Goal: Task Accomplishment & Management: Complete application form

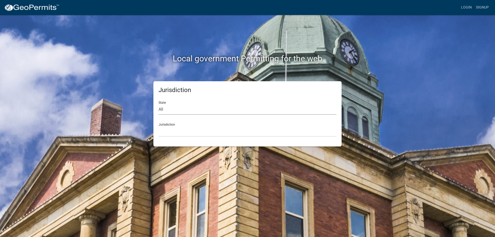
click at [185, 109] on select "All [US_STATE] [US_STATE] [US_STATE] [US_STATE] [US_STATE] [US_STATE] [US_STATE…" at bounding box center [247, 109] width 178 height 11
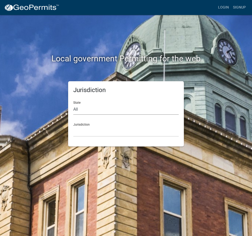
click at [93, 110] on select "All [US_STATE] [US_STATE] [US_STATE] [US_STATE] [US_STATE] [US_STATE] [US_STATE…" at bounding box center [126, 109] width 106 height 11
click at [93, 111] on select "All [US_STATE] [US_STATE] [US_STATE] [US_STATE] [US_STATE] [US_STATE] [US_STATE…" at bounding box center [126, 109] width 106 height 11
select select "[US_STATE]"
click at [73, 104] on select "All [US_STATE] [US_STATE] [US_STATE] [US_STATE] [US_STATE] [US_STATE] [US_STATE…" at bounding box center [126, 109] width 106 height 11
click at [88, 134] on select "City of [GEOGRAPHIC_DATA], [US_STATE] City of [GEOGRAPHIC_DATA], [US_STATE] Cit…" at bounding box center [126, 131] width 106 height 11
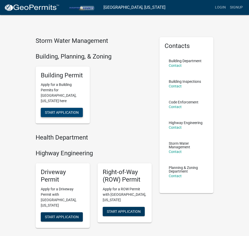
click at [66, 110] on span "Start Application" at bounding box center [62, 112] width 34 height 4
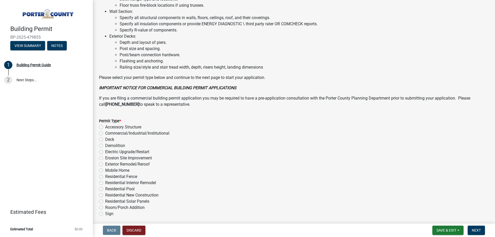
scroll to position [346, 0]
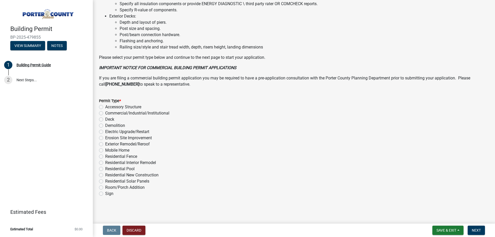
click at [105, 186] on label "Room/Porch Addition" at bounding box center [124, 187] width 39 height 6
click at [105, 186] on input "Room/Porch Addition" at bounding box center [106, 185] width 3 height 3
radio input "true"
click at [476, 231] on span "Next" at bounding box center [475, 230] width 9 height 4
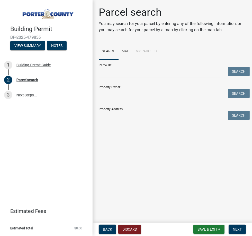
click at [105, 116] on input "Property Address:" at bounding box center [160, 116] width 122 height 11
type input "682 [GEOGRAPHIC_DATA]"
click at [238, 114] on button "Search" at bounding box center [239, 115] width 22 height 9
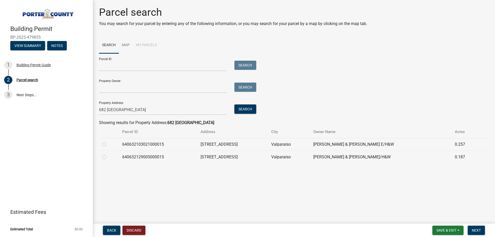
click at [108, 154] on label at bounding box center [108, 154] width 0 height 0
click at [108, 156] on input "radio" at bounding box center [109, 155] width 3 height 3
radio input "true"
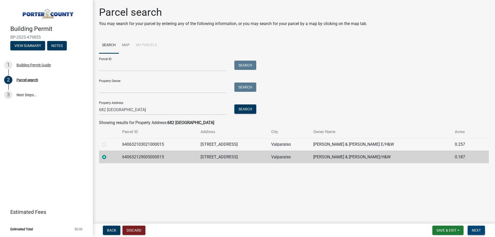
click at [476, 231] on span "Next" at bounding box center [475, 230] width 9 height 4
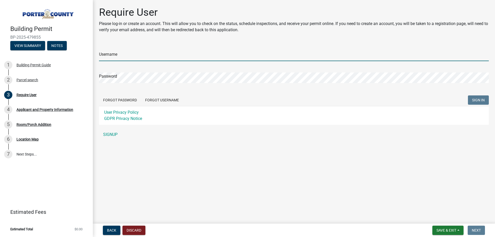
click at [115, 53] on input "Username" at bounding box center [294, 55] width 390 height 11
type input "kfarrellus"
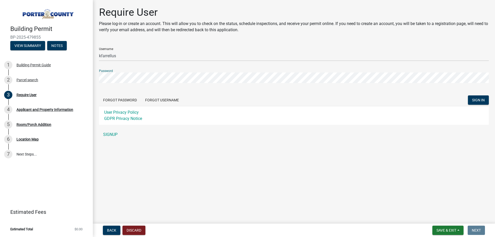
click at [468, 95] on button "SIGN IN" at bounding box center [478, 99] width 21 height 9
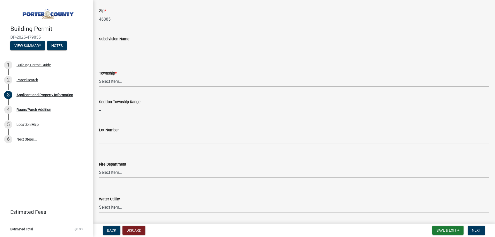
scroll to position [193, 0]
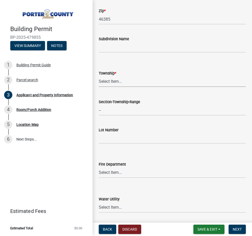
click at [103, 80] on select "Select Item... [PERSON_NAME][GEOGRAPHIC_DATA] [PERSON_NAME][GEOGRAPHIC_DATA] [G…" at bounding box center [172, 81] width 147 height 11
click at [99, 76] on select "Select Item... [PERSON_NAME][GEOGRAPHIC_DATA] [PERSON_NAME][GEOGRAPHIC_DATA] [G…" at bounding box center [172, 81] width 147 height 11
select select "eebc071e-620a-4db8-83e9-cb6b194c67e9"
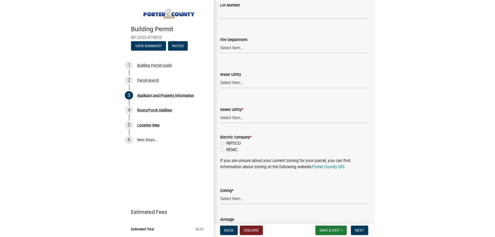
scroll to position [330, 0]
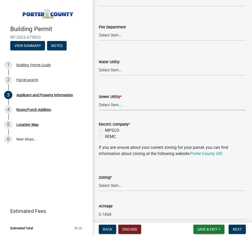
click at [117, 105] on select "Select Item... Aqua [US_STATE] Inc Damon Run Falling Waters Lake Eliza - LEACD …" at bounding box center [172, 105] width 147 height 11
click at [99, 100] on select "Select Item... Aqua [US_STATE] Inc Damon Run Falling Waters Lake Eliza - LEACD …" at bounding box center [172, 105] width 147 height 11
select select "c796f995-08fe-487b-a20e-70ab553361d3"
click at [105, 129] on label "NIPSCO" at bounding box center [112, 130] width 14 height 6
click at [105, 129] on input "NIPSCO" at bounding box center [106, 128] width 3 height 3
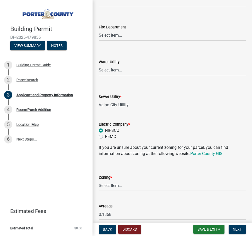
radio input "true"
click at [113, 185] on select "Select Item... A1 A2 CH CM CN I1 I2 I3 IN MP OT P1 P2 PUD R1 R2 R3 R4 RL RR" at bounding box center [172, 185] width 147 height 11
click at [99, 180] on select "Select Item... A1 A2 CH CM CN I1 I2 I3 IN MP OT P1 P2 PUD R1 R2 R3 R4 RL RR" at bounding box center [172, 185] width 147 height 11
select select "e2d1b1d7-ccc9-456b-9e96-e16306515997"
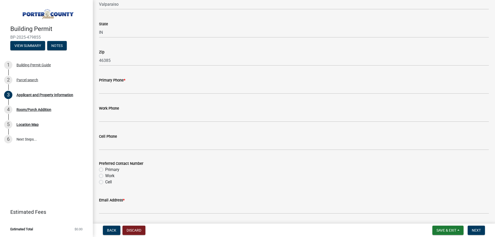
scroll to position [636, 0]
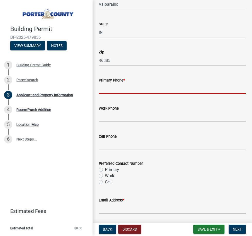
click at [114, 90] on input "Primary Phone *" at bounding box center [172, 88] width 147 height 11
type input "2193642018"
click at [105, 170] on label "Primary" at bounding box center [112, 169] width 14 height 6
click at [105, 170] on input "Primary" at bounding box center [106, 167] width 3 height 3
radio input "true"
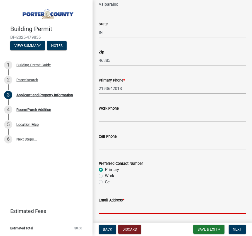
click at [111, 208] on input "Email Address *" at bounding box center [172, 208] width 147 height 11
paste input "[EMAIL_ADDRESS][DOMAIN_NAME]"
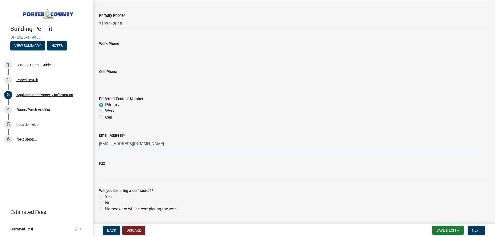
scroll to position [727, 0]
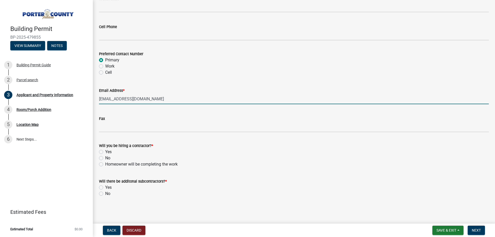
type input "[EMAIL_ADDRESS][DOMAIN_NAME]"
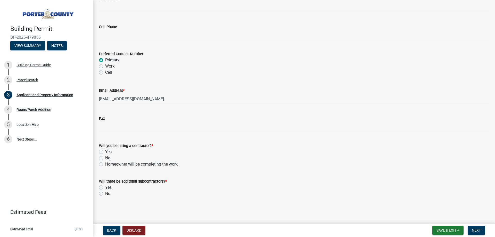
click at [105, 150] on label "Yes" at bounding box center [108, 152] width 6 height 6
click at [105, 150] on input "Yes" at bounding box center [106, 150] width 3 height 3
radio input "true"
click at [105, 194] on label "No" at bounding box center [107, 193] width 5 height 6
click at [105, 194] on input "No" at bounding box center [106, 191] width 3 height 3
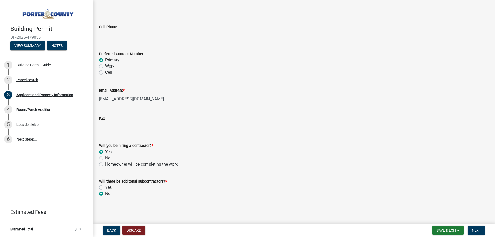
radio input "true"
click at [476, 229] on span "Next" at bounding box center [475, 230] width 9 height 4
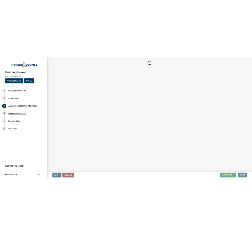
scroll to position [0, 0]
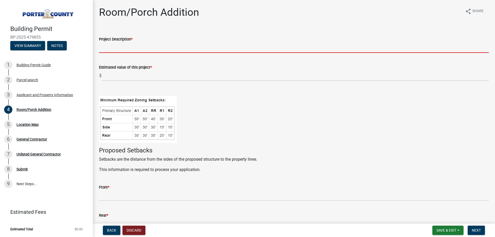
click at [111, 48] on input "Project Description *" at bounding box center [294, 47] width 390 height 11
type input "Seasonal Enclsoure"
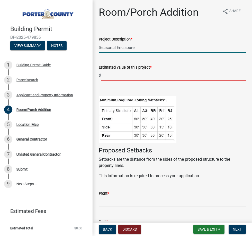
click at [117, 76] on input "text" at bounding box center [174, 75] width 145 height 11
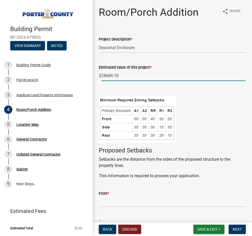
type input "28689.7"
click at [211, 120] on figure at bounding box center [172, 119] width 147 height 47
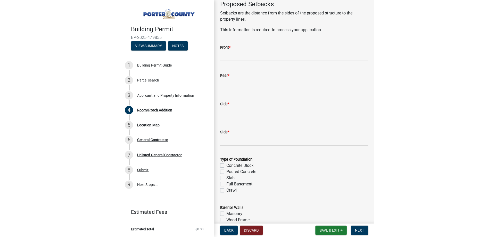
scroll to position [142, 0]
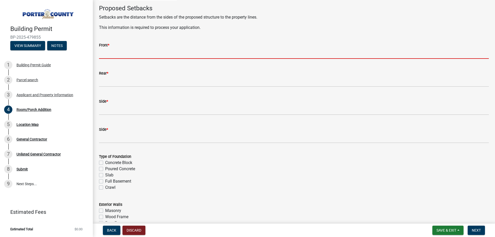
click at [108, 53] on input "Front *" at bounding box center [294, 53] width 390 height 11
type input "2"
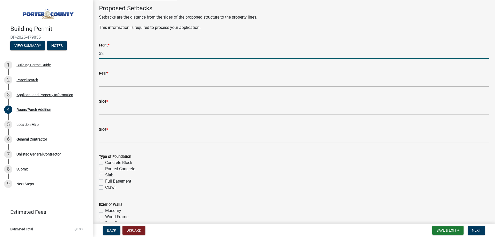
type input "32"
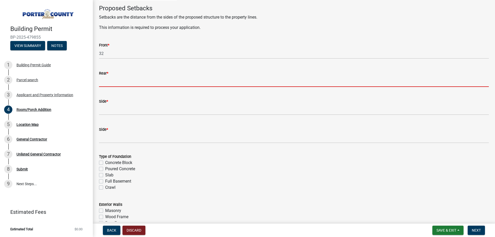
click at [129, 84] on input "Rear *" at bounding box center [294, 81] width 390 height 11
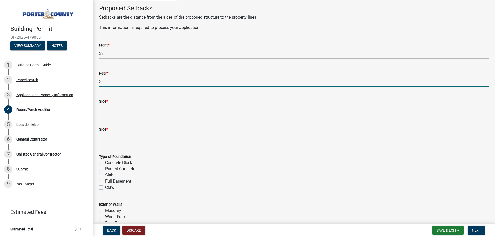
type input "38"
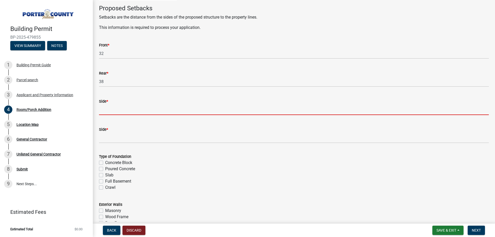
click at [121, 106] on input "Side *" at bounding box center [294, 109] width 390 height 11
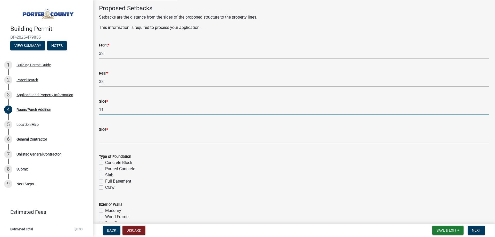
type input "11"
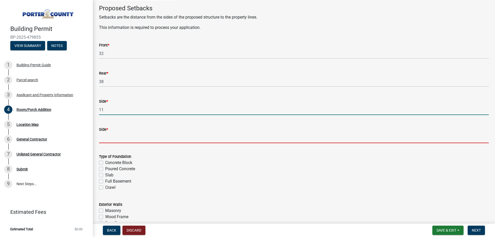
click at [105, 139] on input "Side *" at bounding box center [294, 137] width 390 height 11
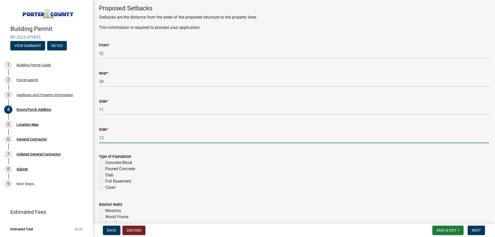
type input "13"
click at [231, 173] on div "Slab" at bounding box center [294, 175] width 390 height 6
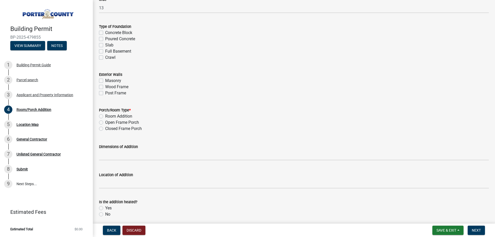
scroll to position [265, 0]
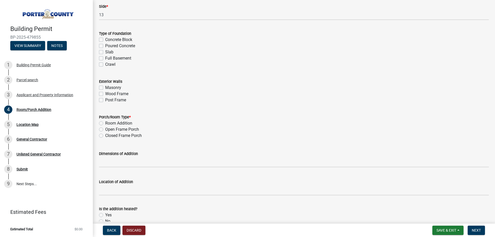
click at [105, 122] on label "Room Addition" at bounding box center [118, 123] width 27 height 6
click at [105, 122] on input "Room Addition" at bounding box center [106, 121] width 3 height 3
radio input "true"
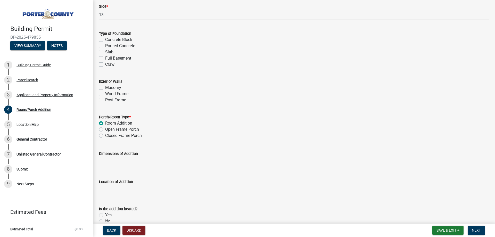
click at [128, 163] on input "Dimensions of Addition" at bounding box center [294, 162] width 390 height 11
type input "154"
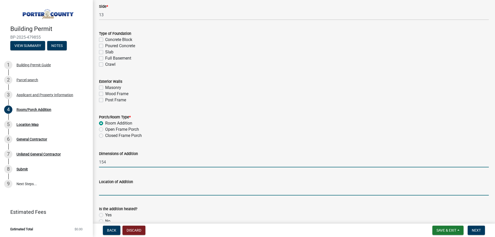
click at [113, 189] on input "Location of Addition" at bounding box center [294, 190] width 390 height 11
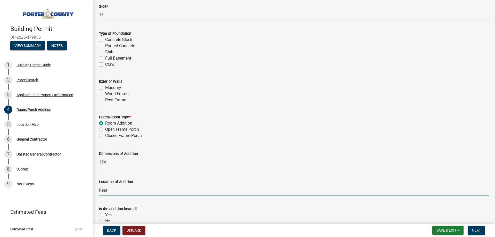
type input "Rear of Home"
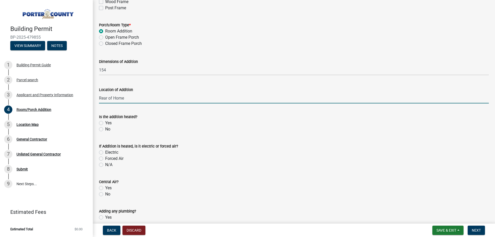
scroll to position [376, 0]
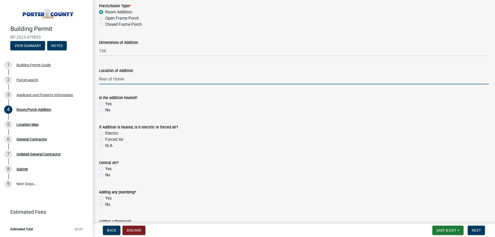
click at [105, 111] on label "No" at bounding box center [107, 110] width 5 height 6
click at [105, 110] on input "No" at bounding box center [106, 108] width 3 height 3
radio input "true"
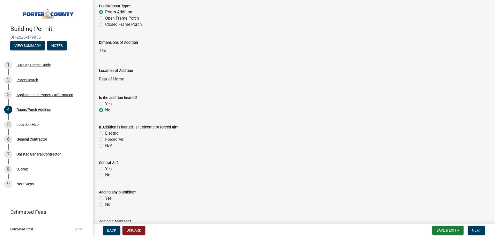
click at [105, 146] on label "N/A" at bounding box center [108, 145] width 7 height 6
click at [105, 146] on input "N/A" at bounding box center [106, 143] width 3 height 3
radio input "true"
click at [105, 175] on label "No" at bounding box center [107, 175] width 5 height 6
click at [105, 175] on input "No" at bounding box center [106, 173] width 3 height 3
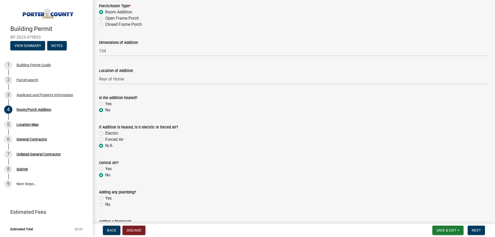
radio input "true"
click at [105, 204] on label "No" at bounding box center [107, 204] width 5 height 6
click at [105, 204] on input "No" at bounding box center [106, 202] width 3 height 3
radio input "true"
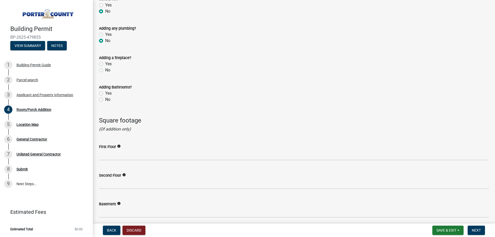
scroll to position [545, 0]
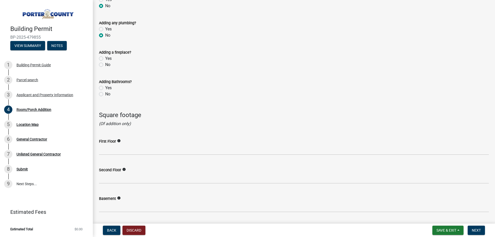
click at [105, 65] on label "No" at bounding box center [107, 65] width 5 height 6
click at [105, 65] on input "No" at bounding box center [106, 63] width 3 height 3
radio input "true"
click at [105, 94] on label "No" at bounding box center [107, 94] width 5 height 6
click at [105, 94] on input "No" at bounding box center [106, 92] width 3 height 3
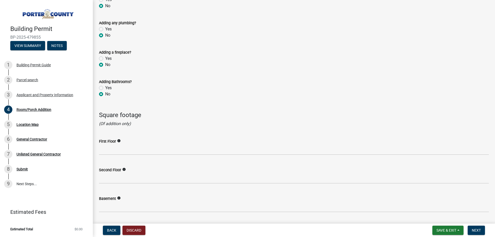
radio input "true"
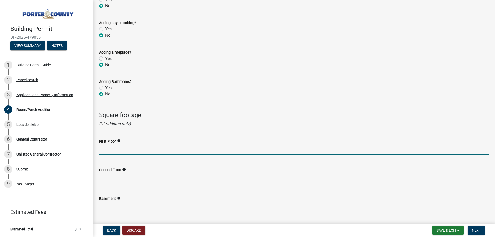
click at [108, 151] on input "text" at bounding box center [294, 149] width 390 height 11
type input "154"
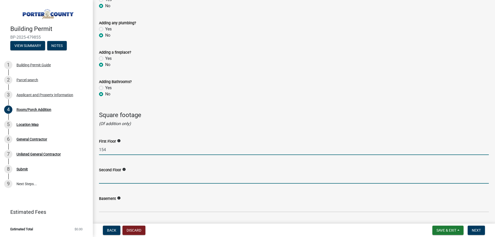
click at [114, 179] on input "text" at bounding box center [294, 178] width 390 height 11
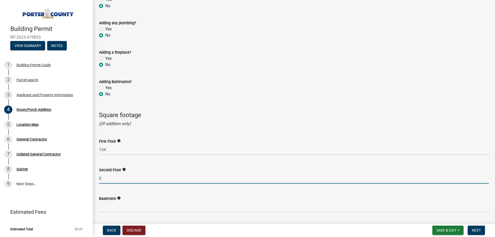
type input "0"
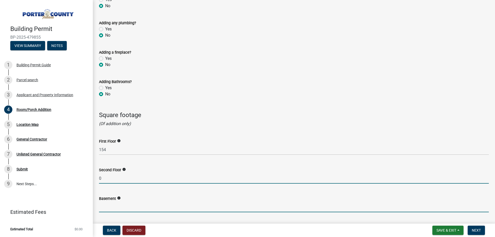
click at [112, 205] on input "text" at bounding box center [294, 206] width 390 height 11
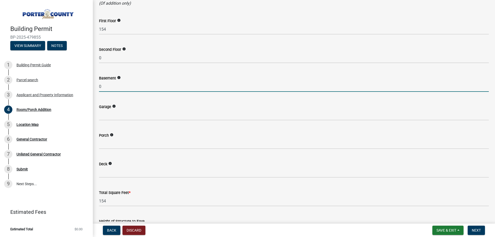
scroll to position [673, 0]
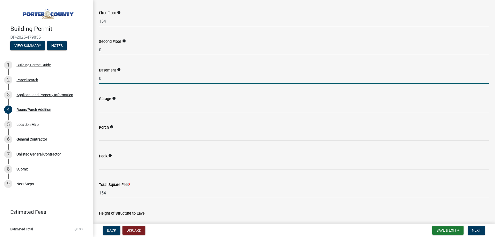
type input "0"
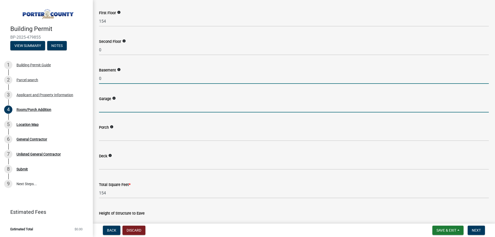
click at [112, 108] on input "text" at bounding box center [294, 107] width 390 height 11
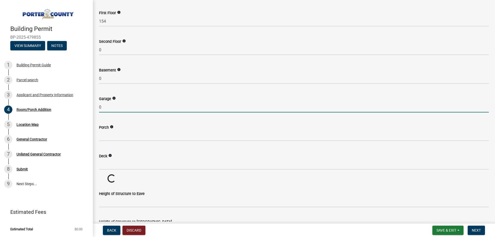
type input "0"
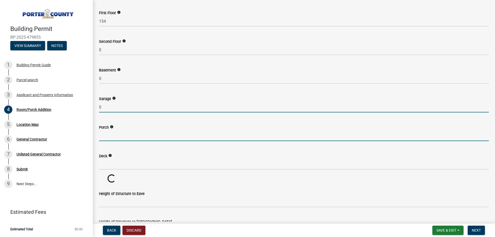
click at [103, 135] on input "text" at bounding box center [294, 135] width 390 height 11
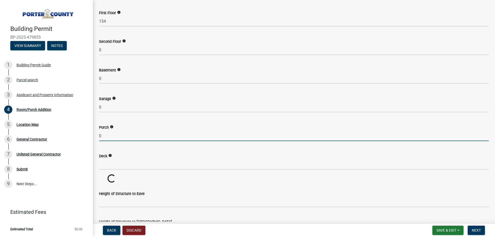
type input "0"
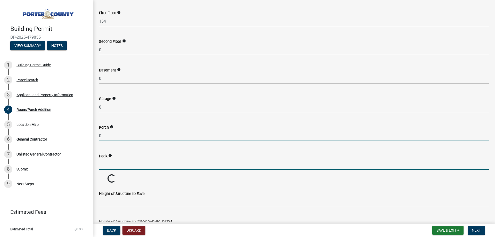
click at [103, 164] on input "text" at bounding box center [294, 164] width 390 height 11
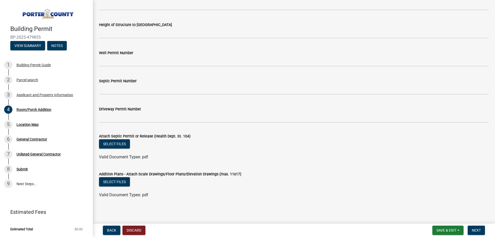
scroll to position [891, 0]
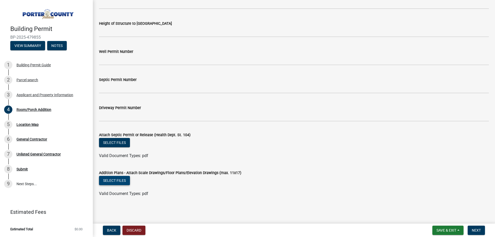
type input "0"
click at [113, 181] on button "Select files" at bounding box center [114, 180] width 31 height 9
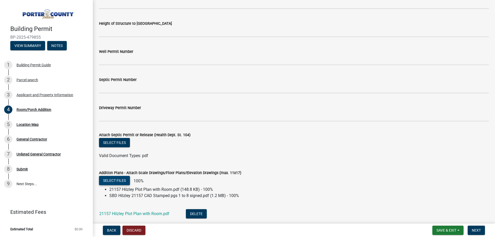
scroll to position [926, 0]
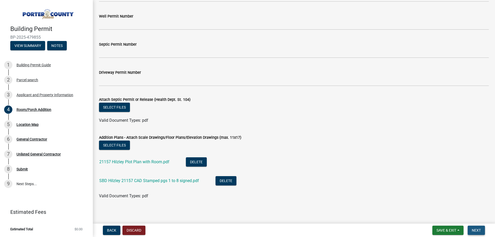
click at [471, 230] on span "Next" at bounding box center [475, 230] width 9 height 4
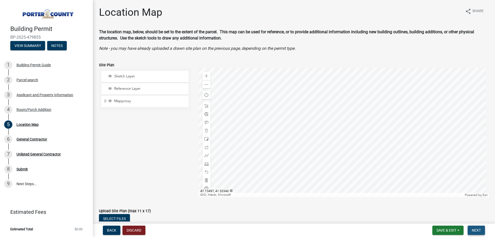
click at [476, 231] on span "Next" at bounding box center [475, 230] width 9 height 4
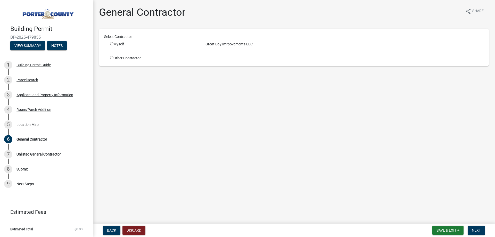
click at [111, 43] on input "radio" at bounding box center [111, 43] width 3 height 3
radio input "true"
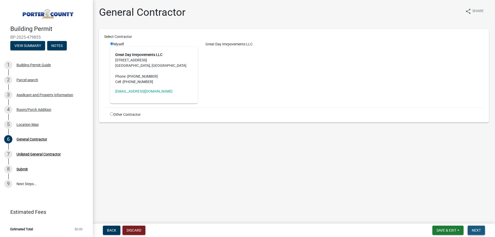
click at [480, 231] on span "Next" at bounding box center [475, 230] width 9 height 4
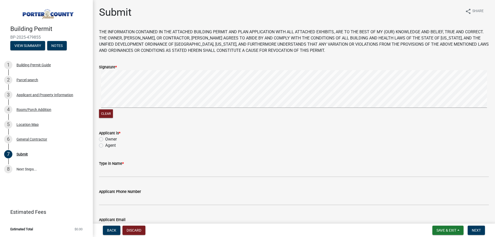
click at [105, 145] on label "Agent" at bounding box center [110, 145] width 11 height 6
click at [105, 145] on input "Agent" at bounding box center [106, 143] width 3 height 3
radio input "true"
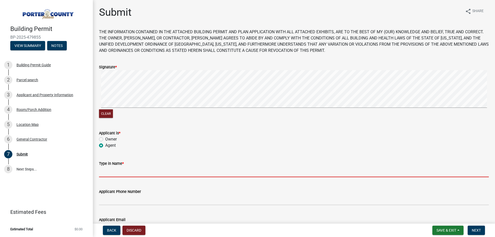
click at [109, 174] on input "Type in Name *" at bounding box center [294, 171] width 390 height 11
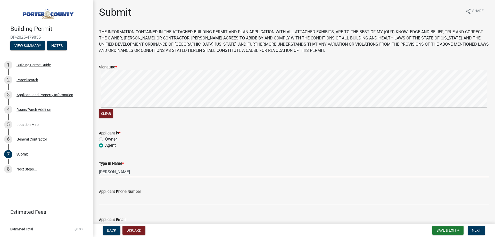
type input "[PERSON_NAME]"
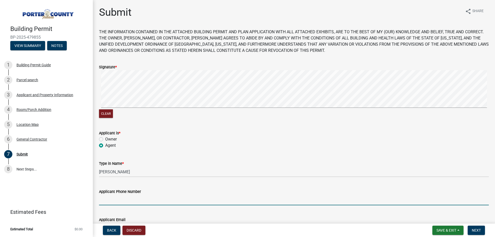
click at [111, 200] on input "Applicant Phone Number" at bounding box center [294, 200] width 390 height 11
type input "3136361324"
click at [168, 193] on div "Applicant Phone Number" at bounding box center [294, 191] width 390 height 6
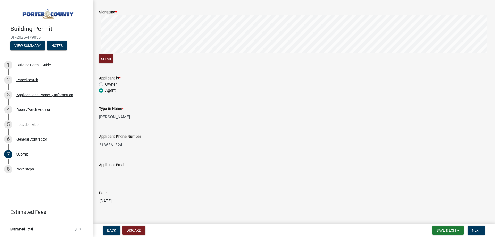
scroll to position [68, 0]
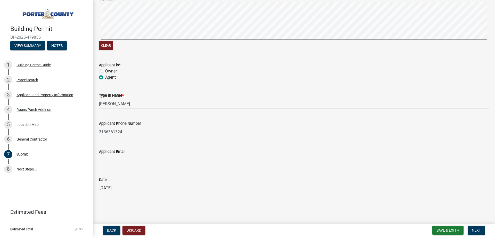
click at [109, 161] on input "Applicant Email" at bounding box center [294, 160] width 390 height 11
type input "[EMAIL_ADDRESS][DOMAIN_NAME]"
click at [477, 228] on span "Next" at bounding box center [475, 230] width 9 height 4
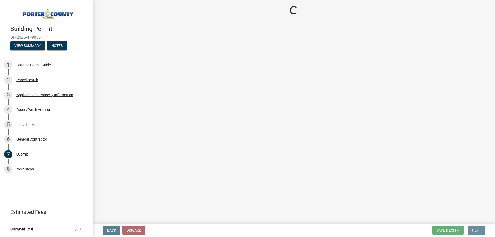
scroll to position [0, 0]
